Goal: Find contact information: Find contact information

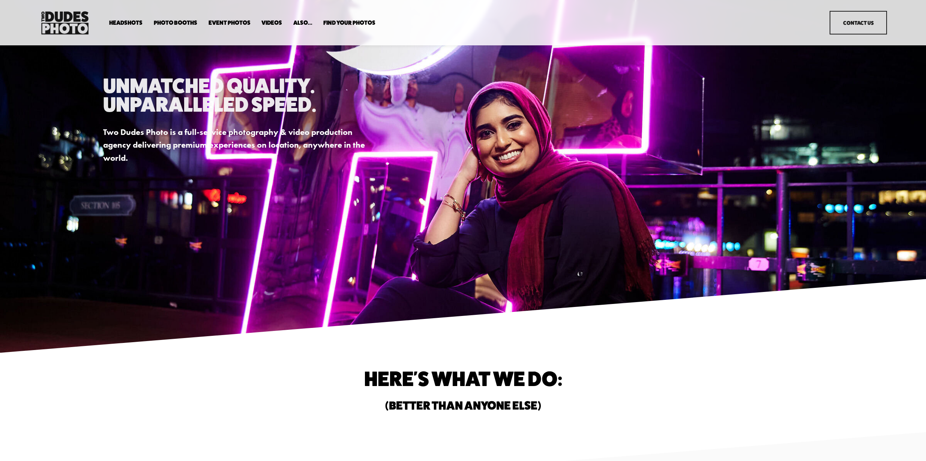
click at [228, 24] on link "Event Photos" at bounding box center [230, 22] width 42 height 7
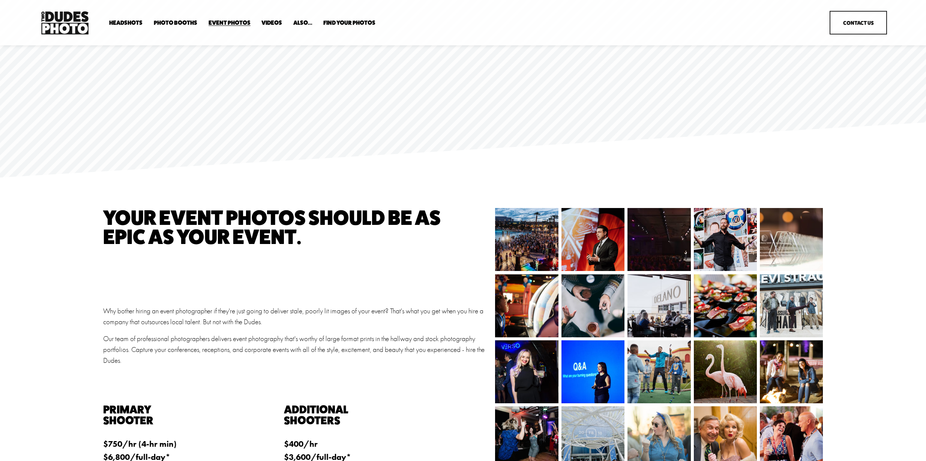
click at [844, 28] on link "Contact Us" at bounding box center [858, 23] width 57 height 24
